Goal: Task Accomplishment & Management: Complete application form

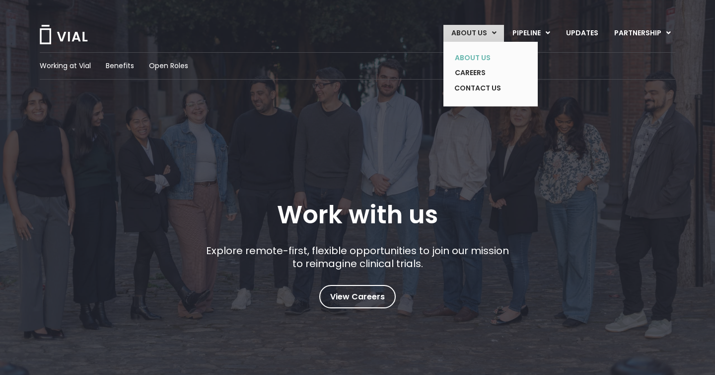
click at [475, 58] on link "ABOUT US" at bounding box center [483, 57] width 73 height 15
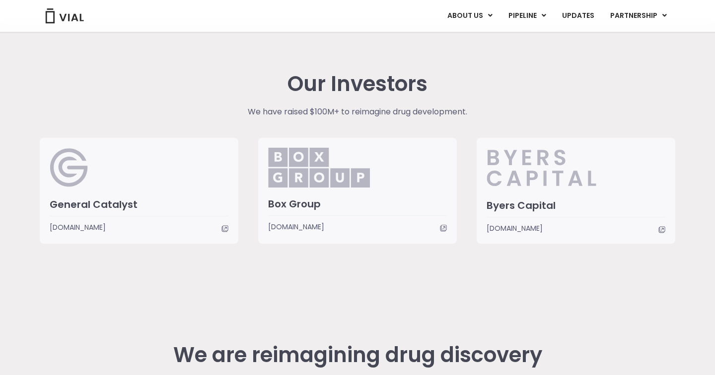
scroll to position [2537, 0]
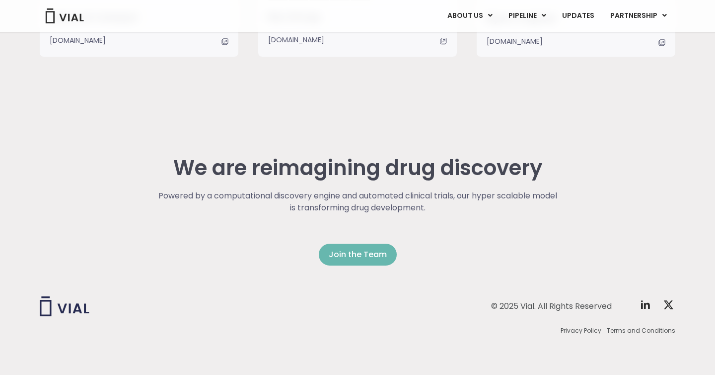
click at [358, 256] on span "Join the Team" at bounding box center [358, 254] width 58 height 12
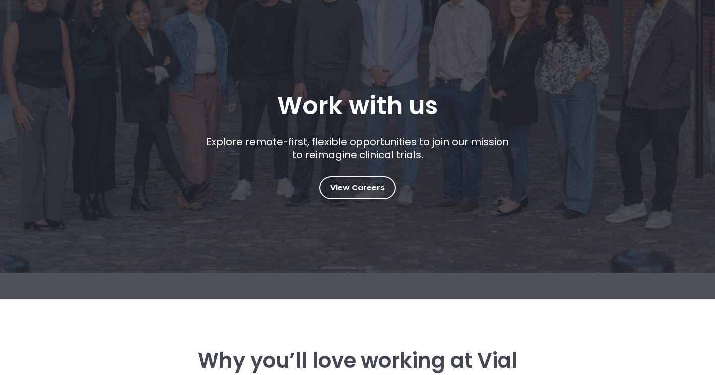
scroll to position [109, 0]
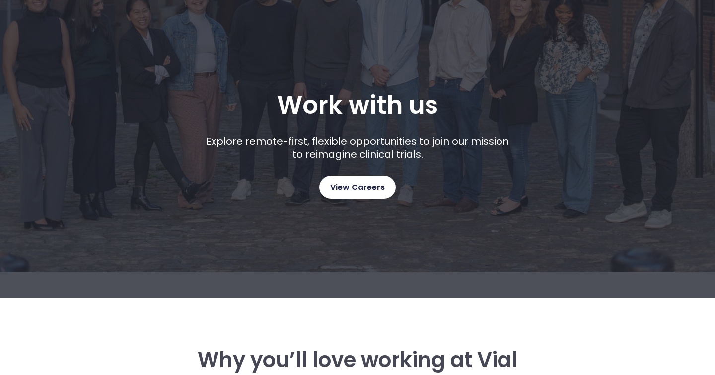
click at [376, 194] on link "View Careers" at bounding box center [357, 186] width 77 height 23
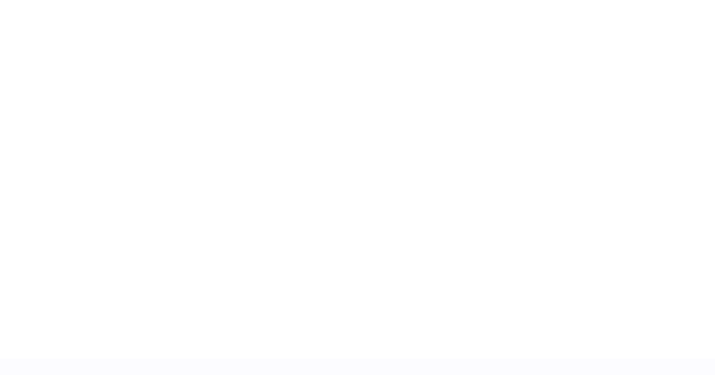
scroll to position [1499, 0]
